Goal: Information Seeking & Learning: Learn about a topic

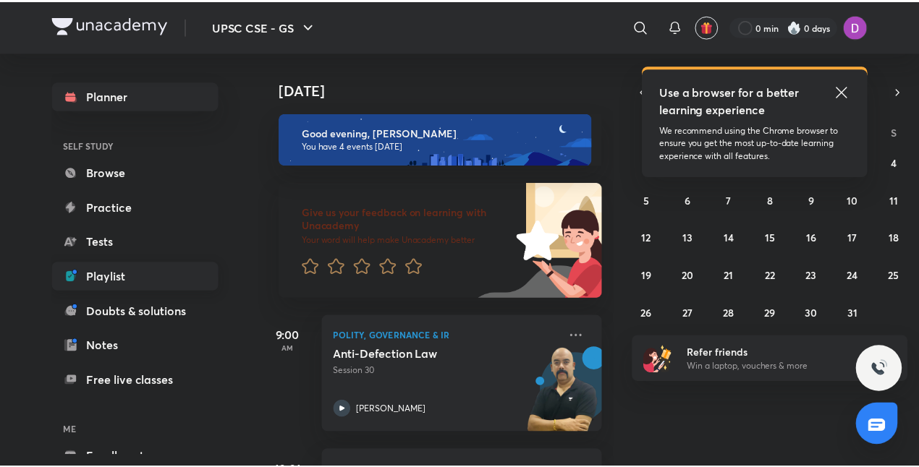
scroll to position [80, 0]
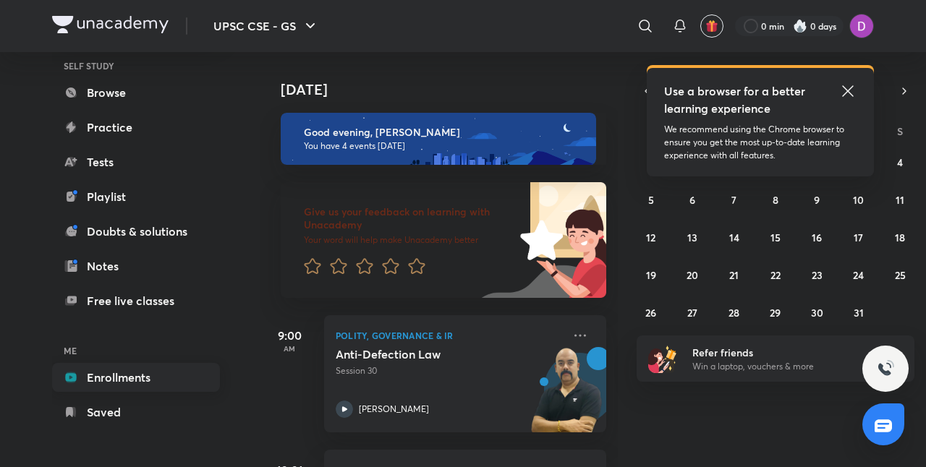
click at [132, 376] on link "Enrollments" at bounding box center [136, 377] width 168 height 29
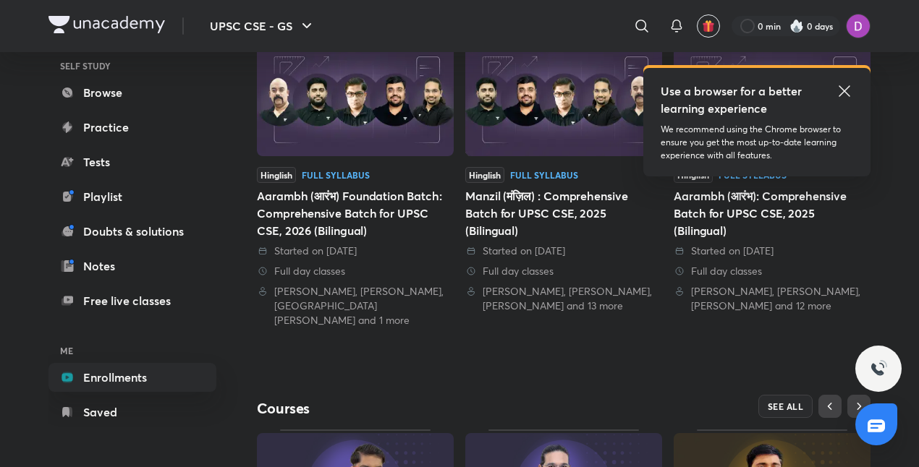
scroll to position [545, 0]
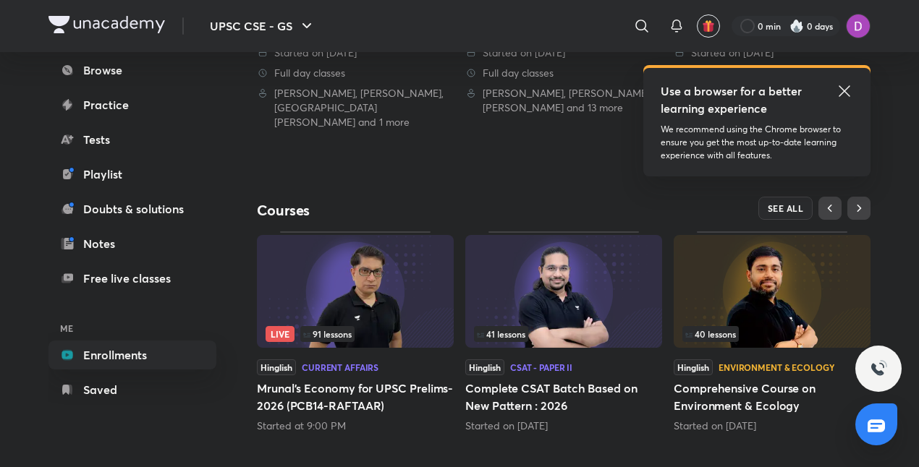
click at [396, 271] on img at bounding box center [355, 291] width 197 height 113
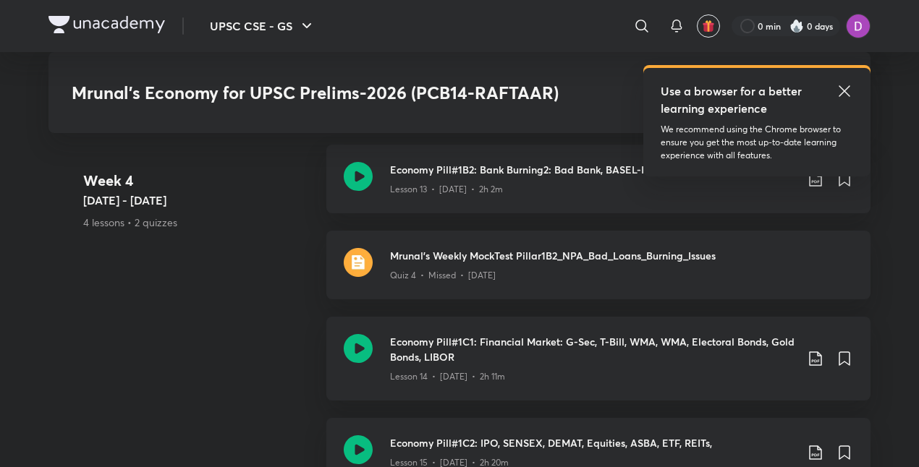
scroll to position [2423, 0]
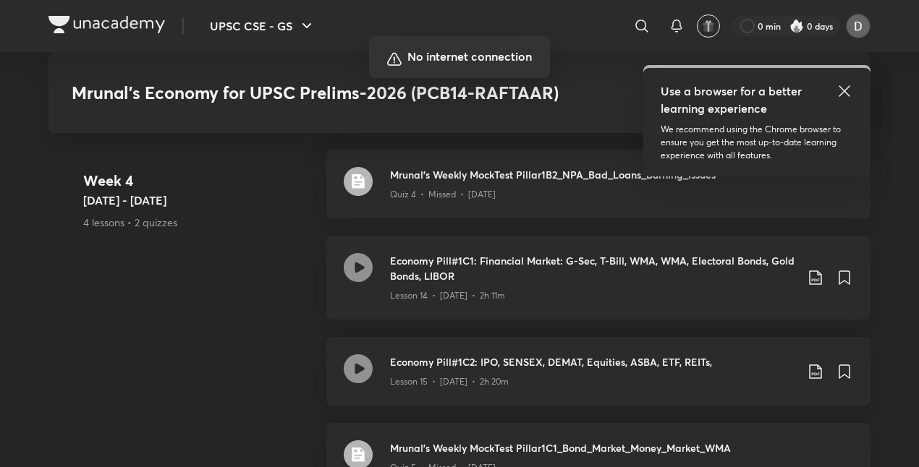
click at [456, 253] on div at bounding box center [459, 233] width 919 height 467
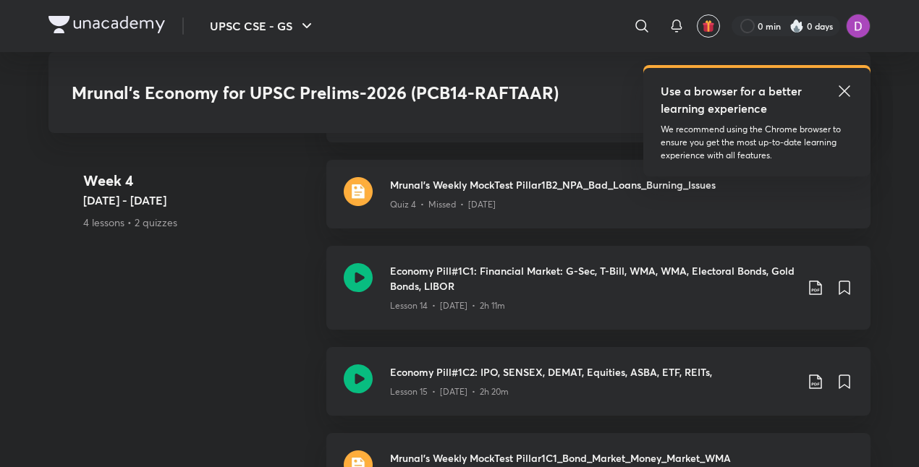
scroll to position [2399, 0]
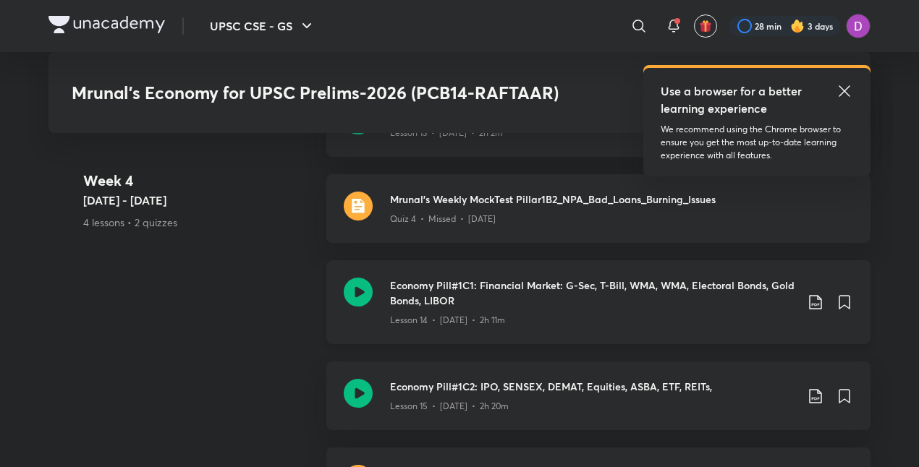
click at [440, 278] on h3 "Economy Pill#1C1: Financial Market: G-Sec, T-Bill, WMA, WMA, Electoral Bonds, G…" at bounding box center [592, 293] width 405 height 30
